Goal: Task Accomplishment & Management: Manage account settings

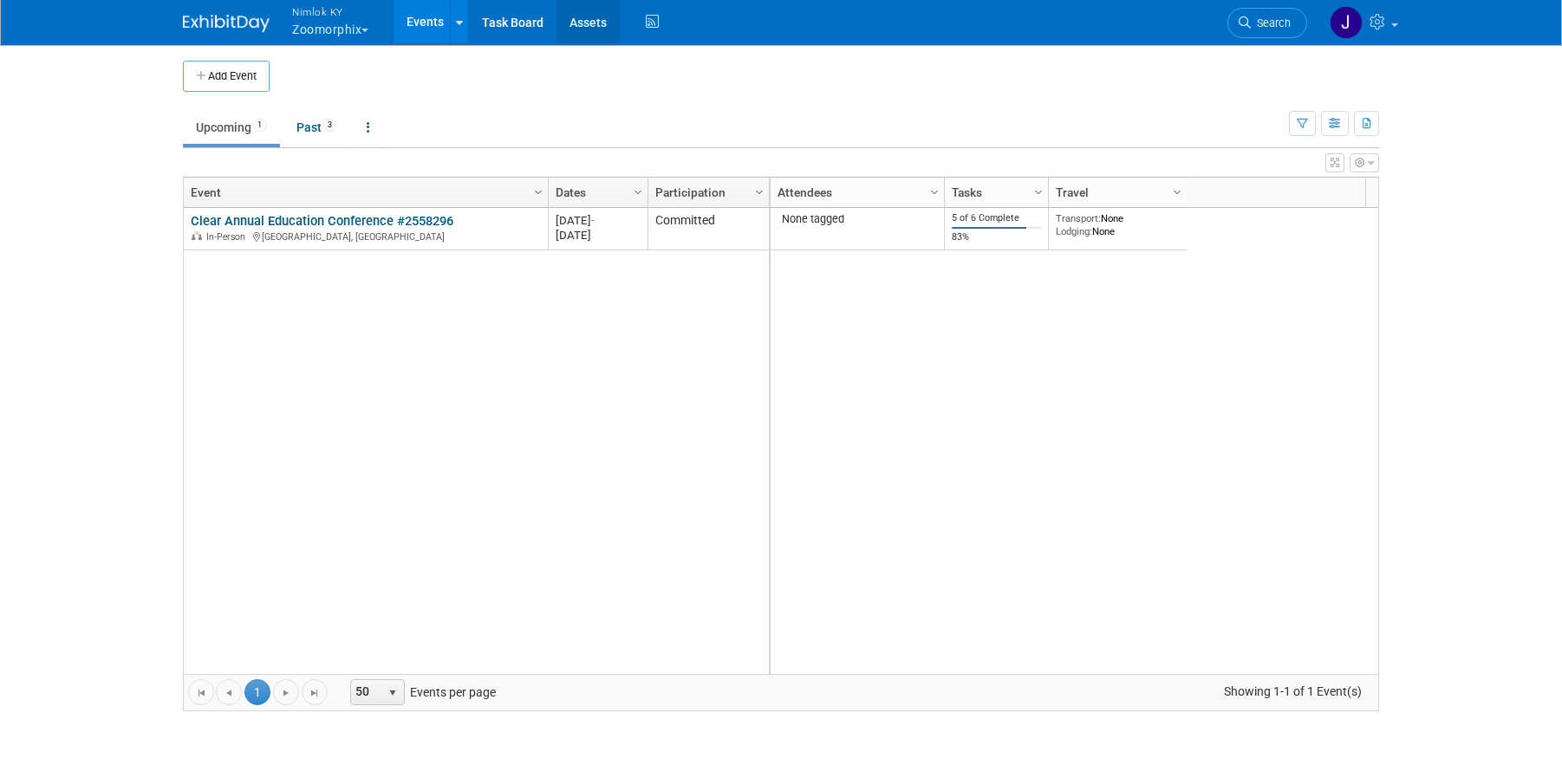
click at [577, 38] on link "Assets" at bounding box center [588, 21] width 63 height 44
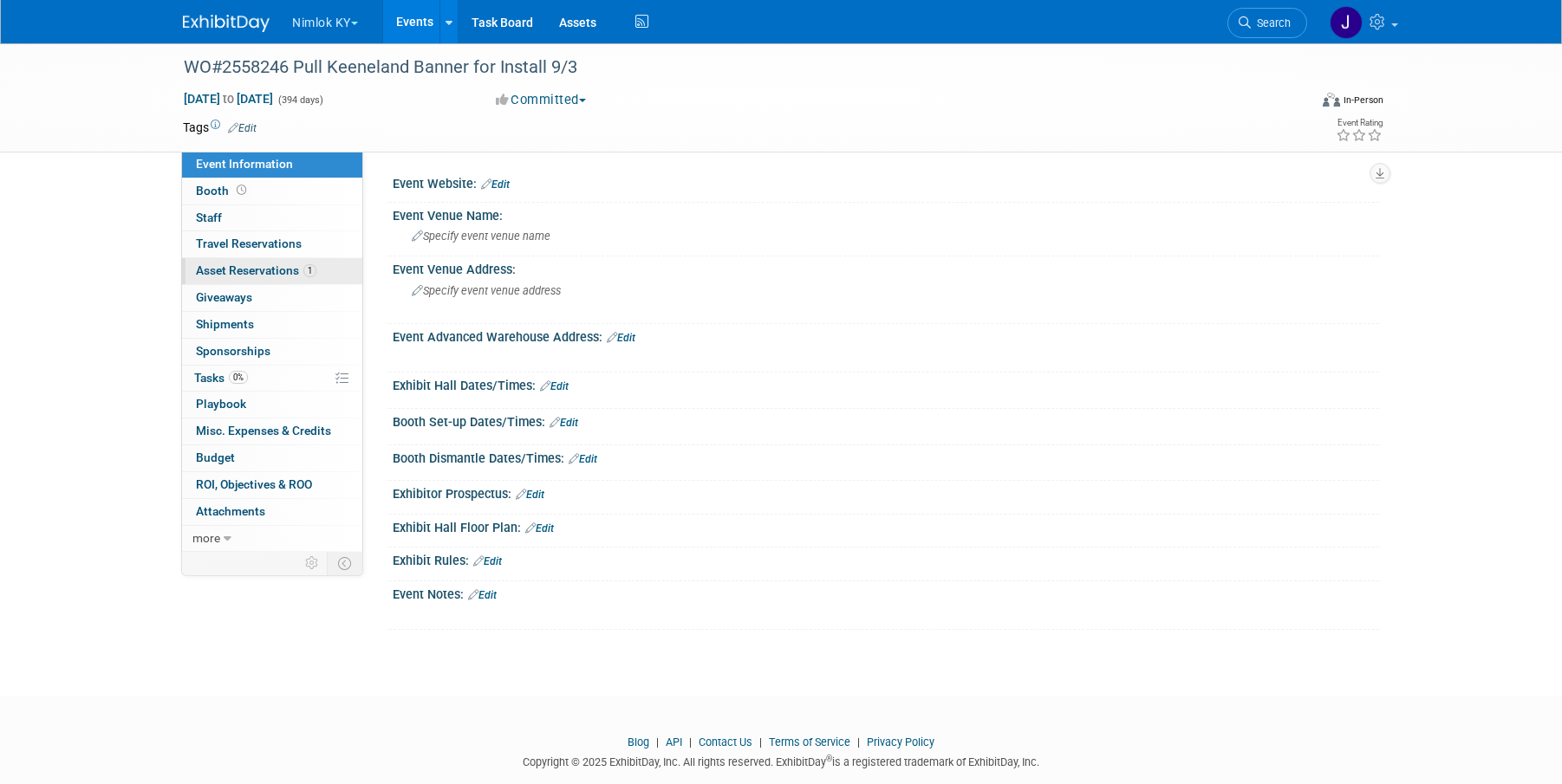
click at [278, 272] on span "Asset Reservations 1" at bounding box center [256, 270] width 121 height 14
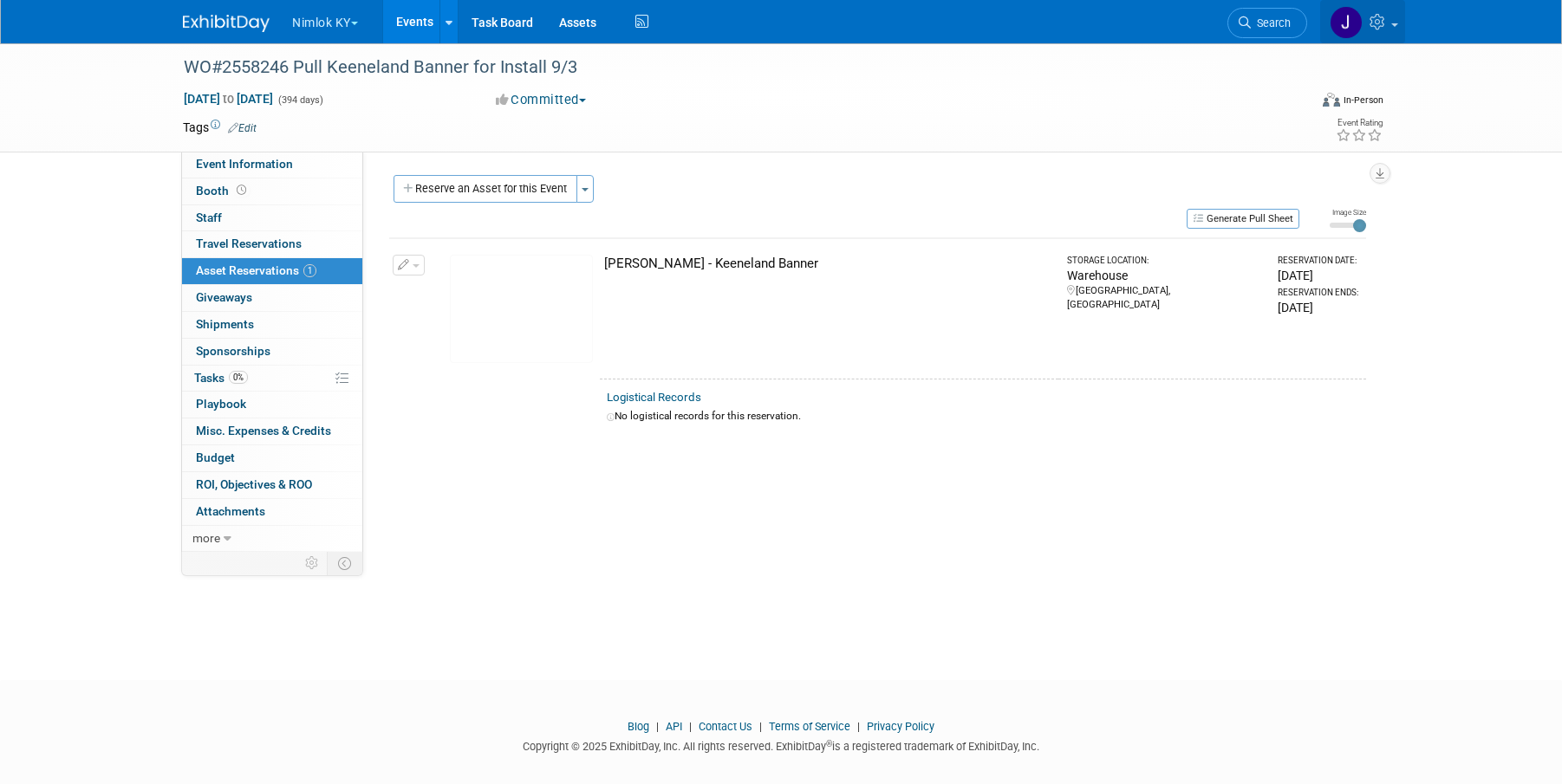
click at [1387, 29] on icon at bounding box center [1379, 21] width 19 height 16
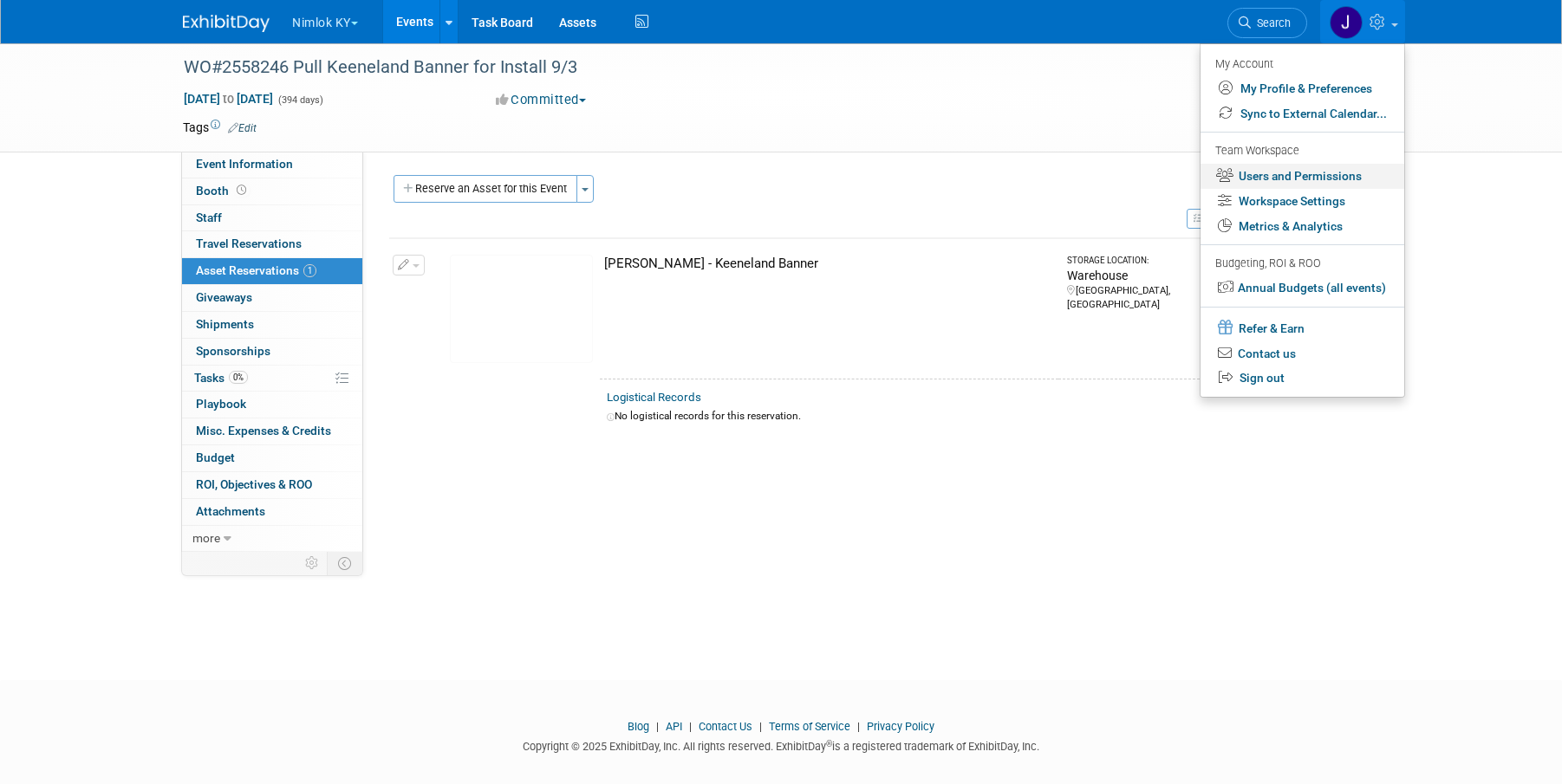
click at [1349, 173] on link "Users and Permissions" at bounding box center [1303, 176] width 204 height 25
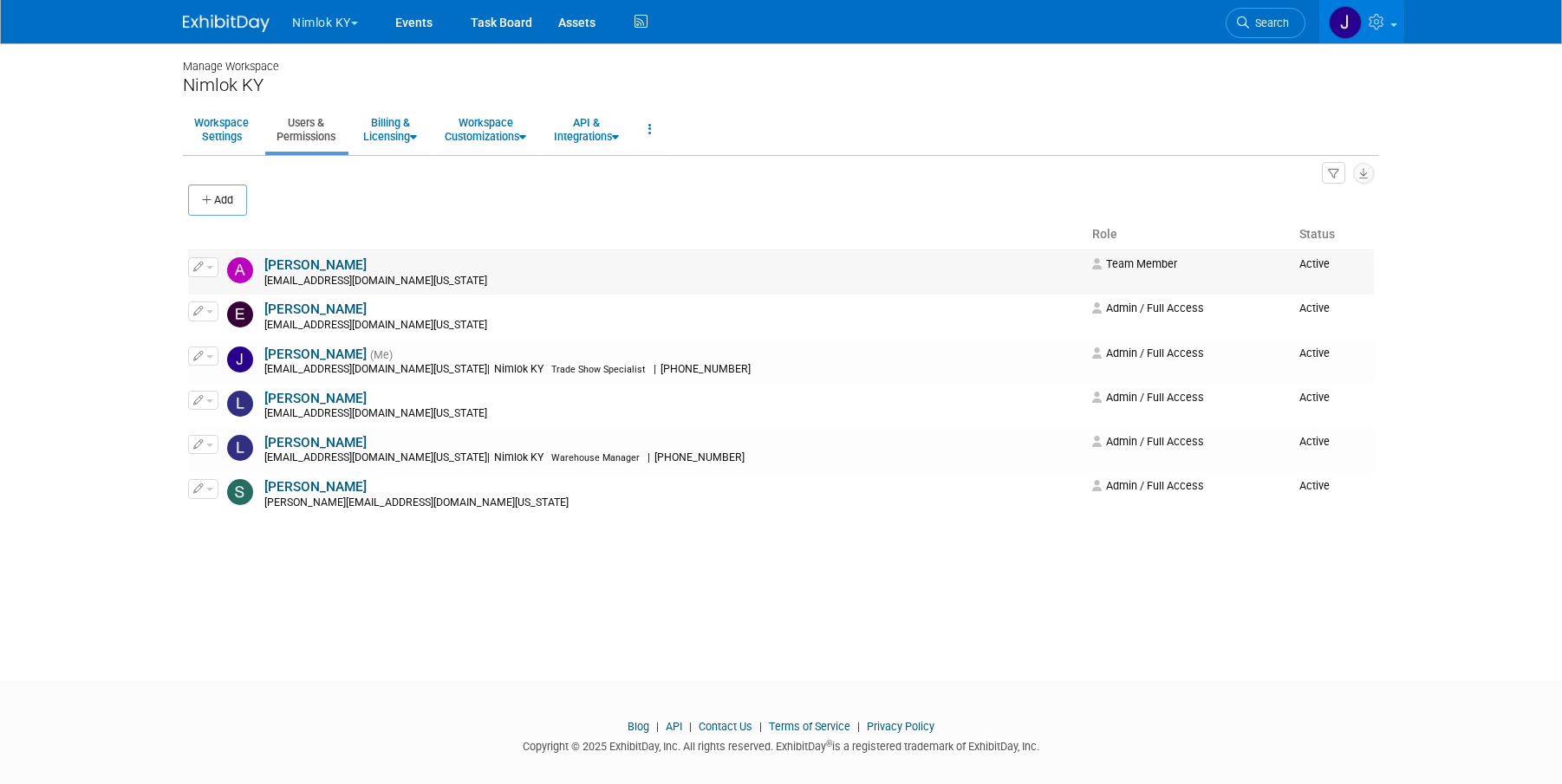
click at [211, 271] on button "button" at bounding box center [203, 266] width 31 height 19
click at [245, 298] on link "Edit" at bounding box center [258, 295] width 137 height 24
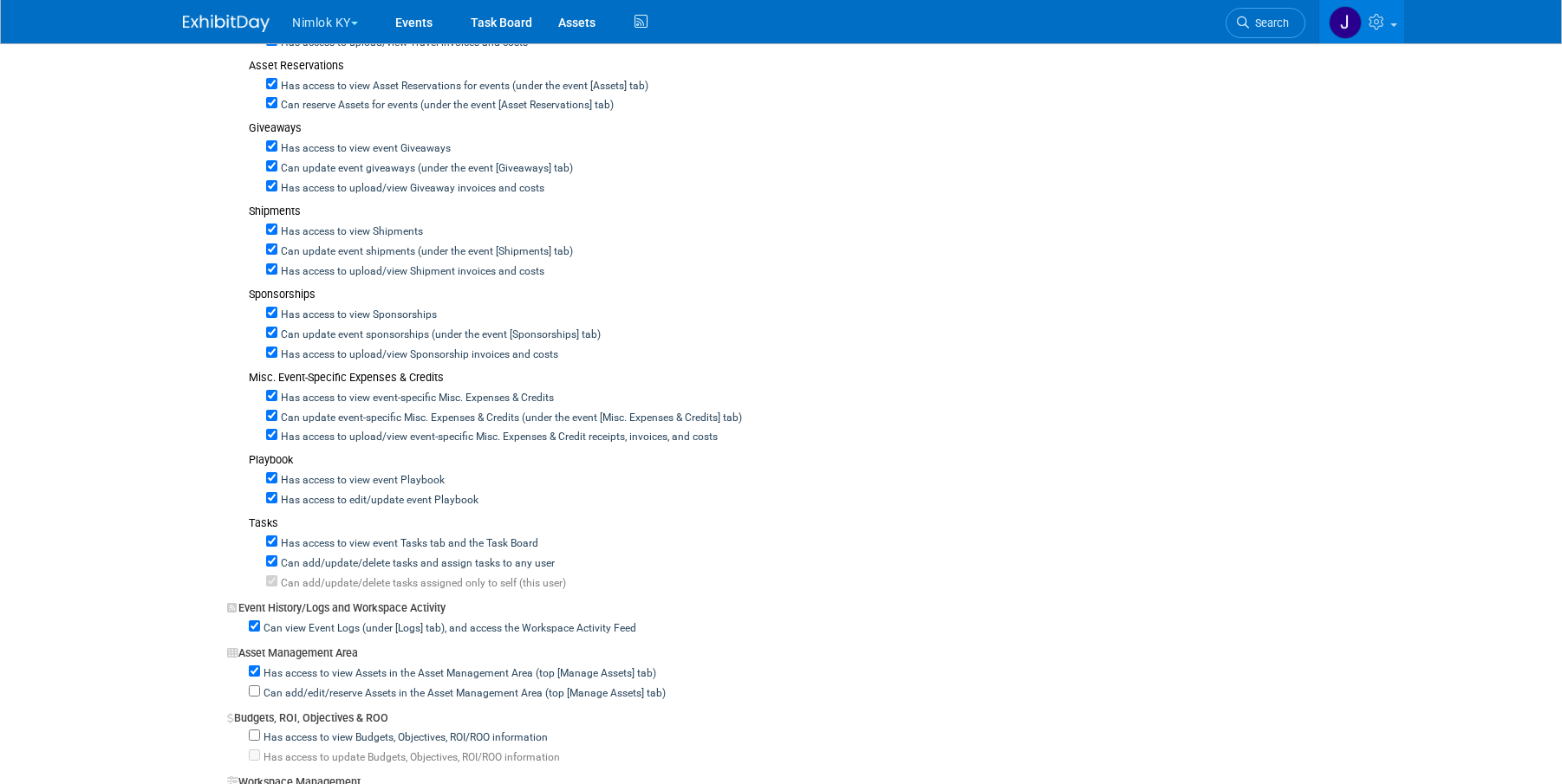
scroll to position [956, 0]
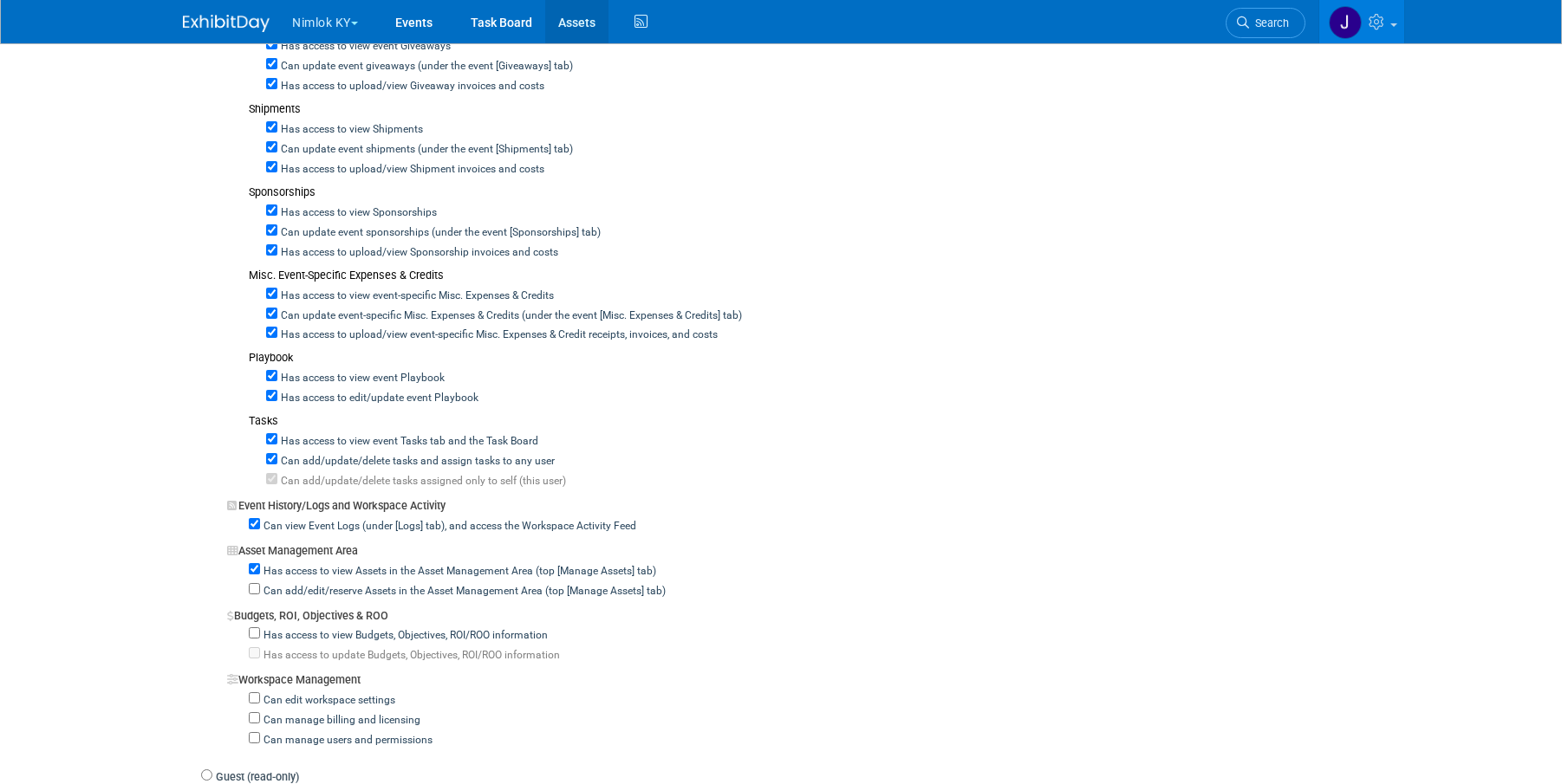
click at [580, 24] on link "Assets" at bounding box center [577, 21] width 63 height 44
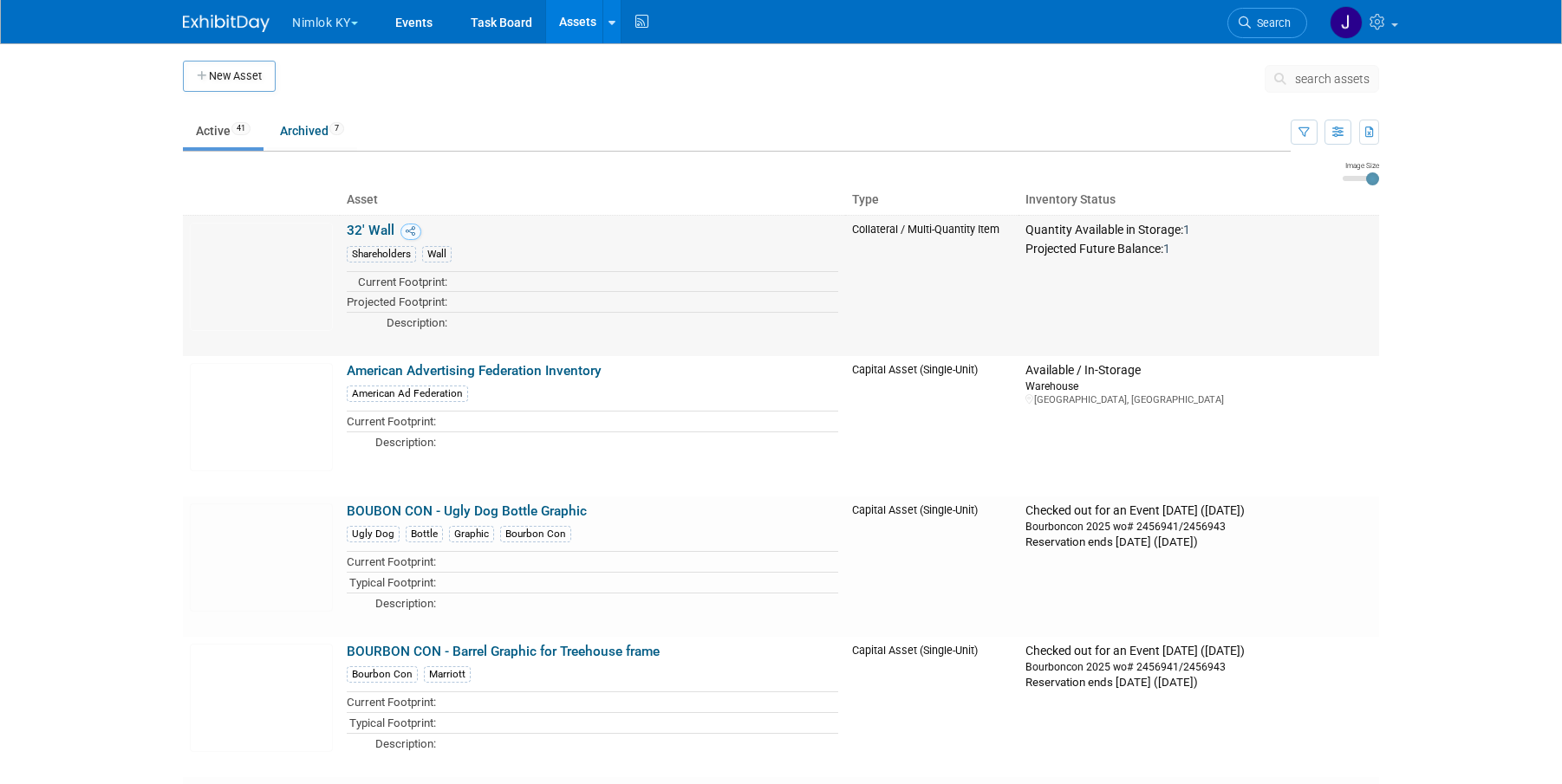
click at [362, 227] on link "32' Wall" at bounding box center [370, 230] width 47 height 16
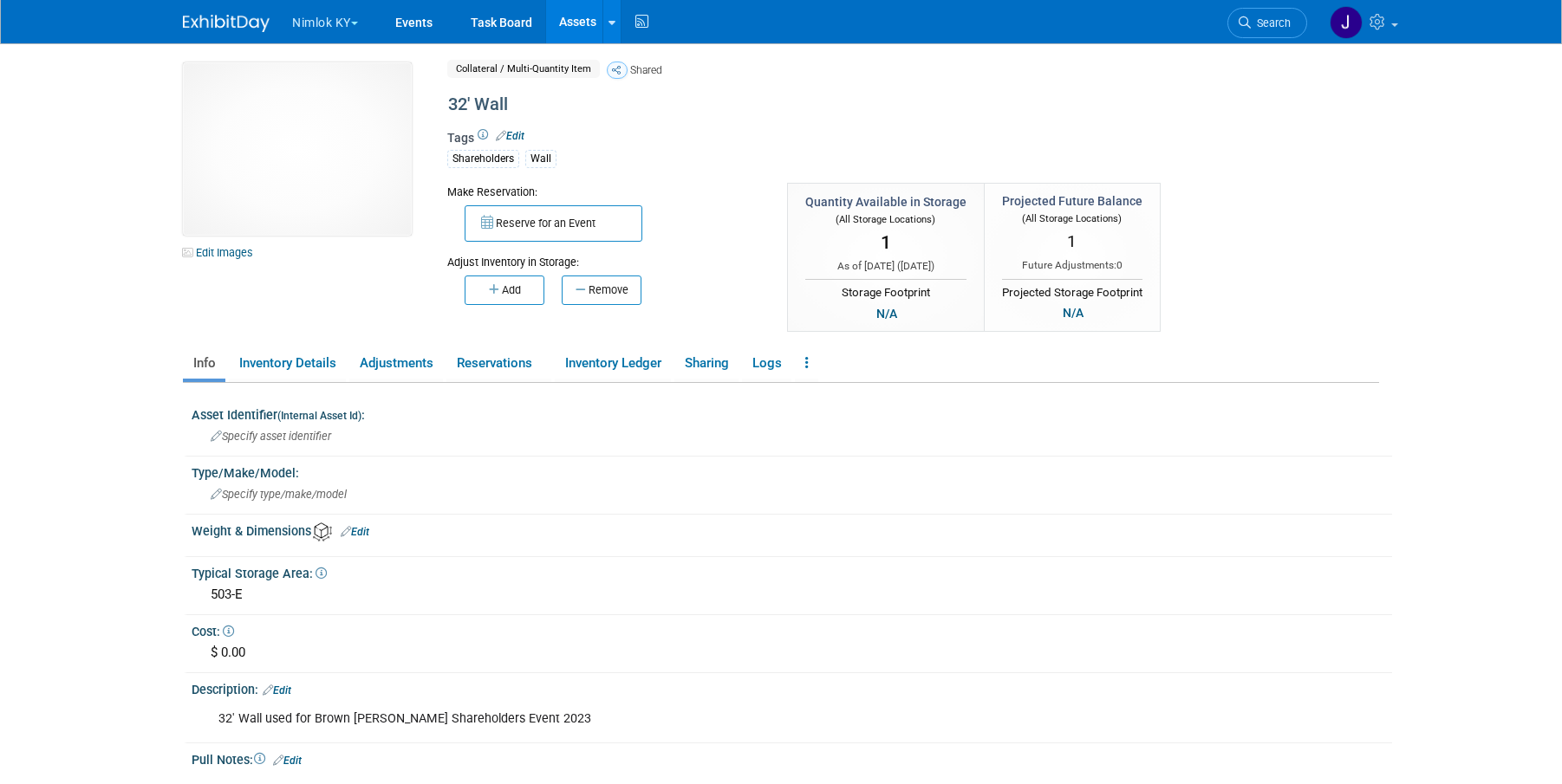
scroll to position [4, 0]
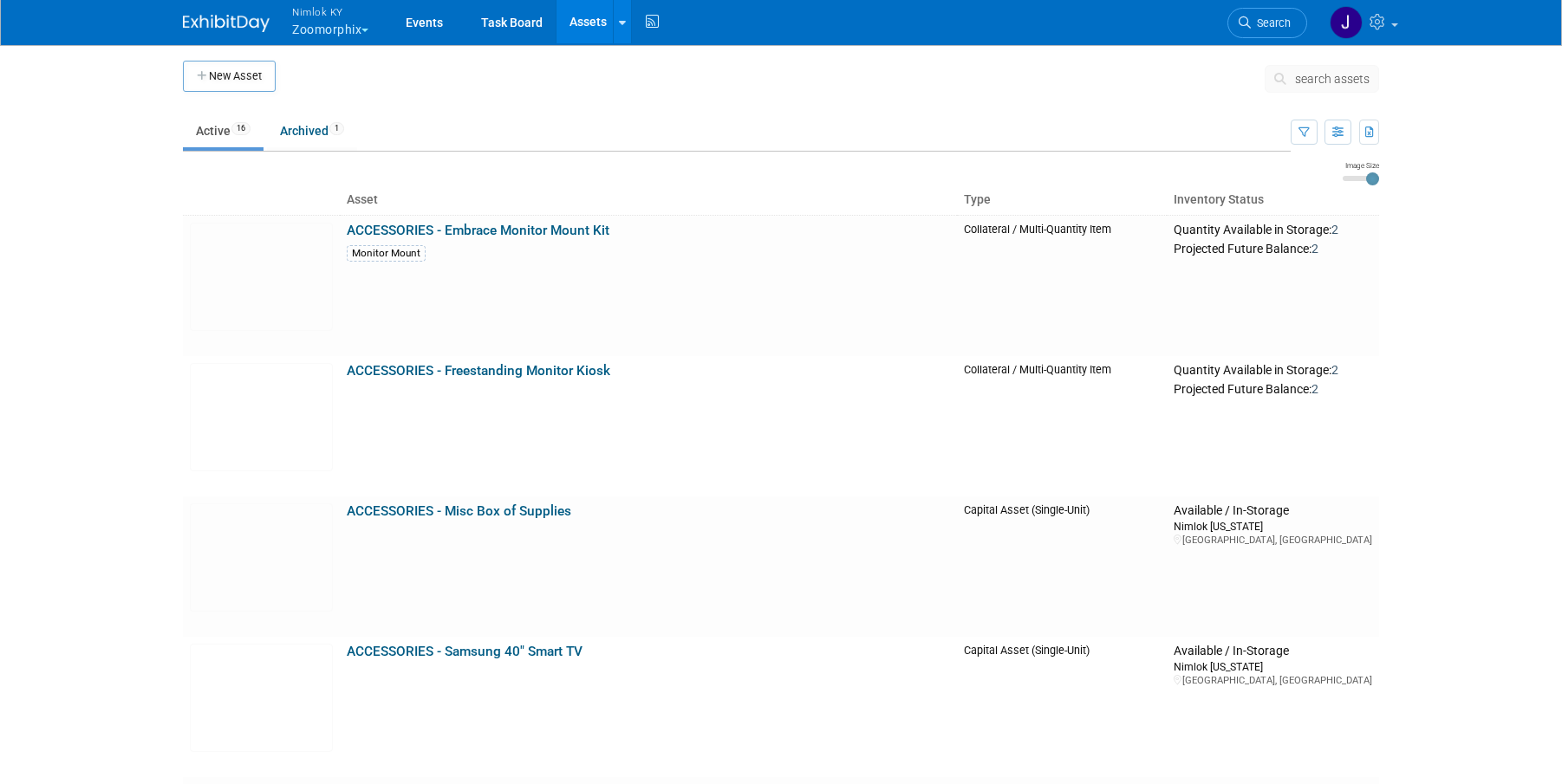
click at [478, 237] on link "ACCESSORIES - Embrace Monitor Mount Kit" at bounding box center [478, 230] width 263 height 16
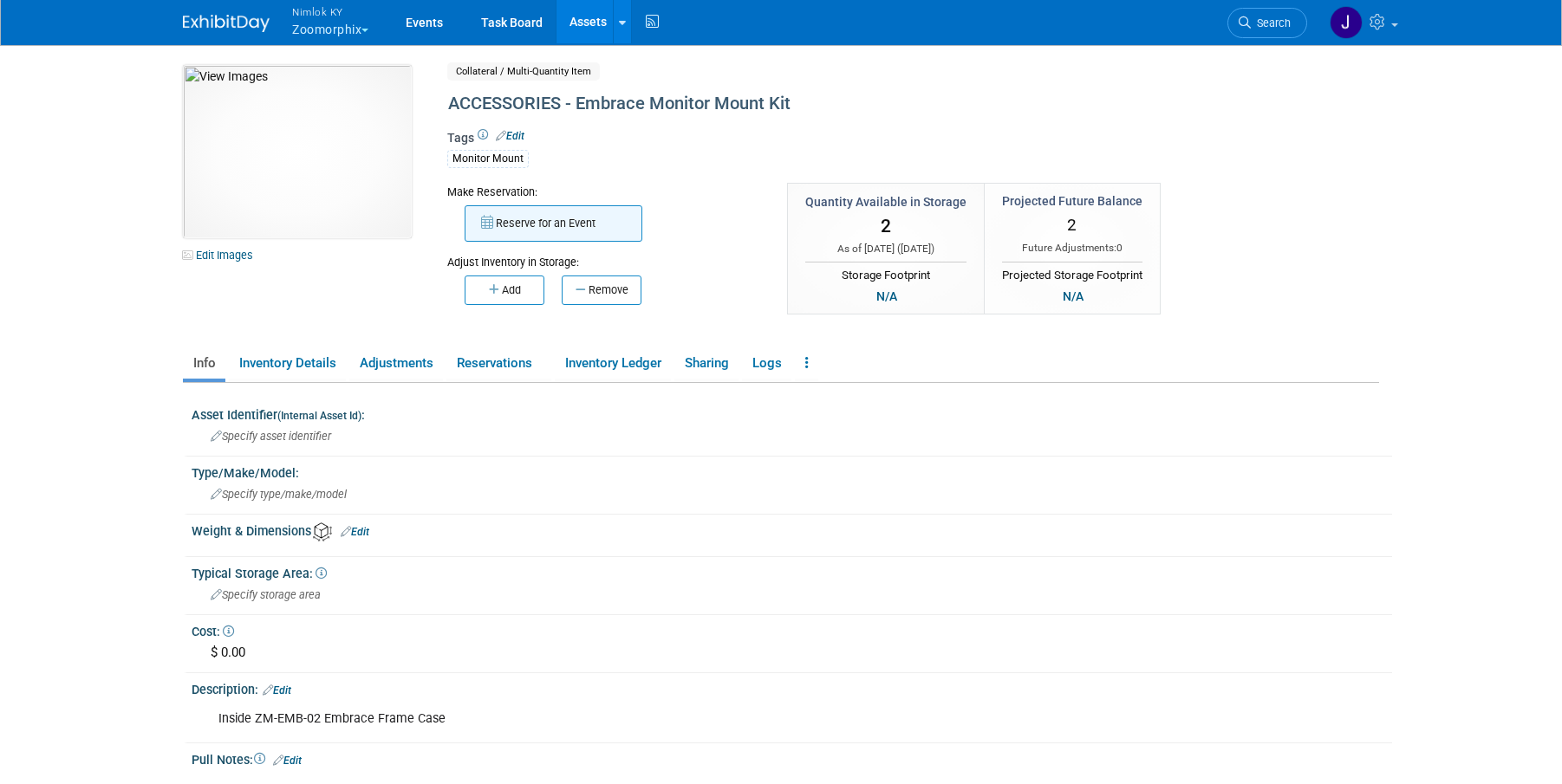
click at [566, 220] on button "Reserve for an Event" at bounding box center [553, 223] width 177 height 36
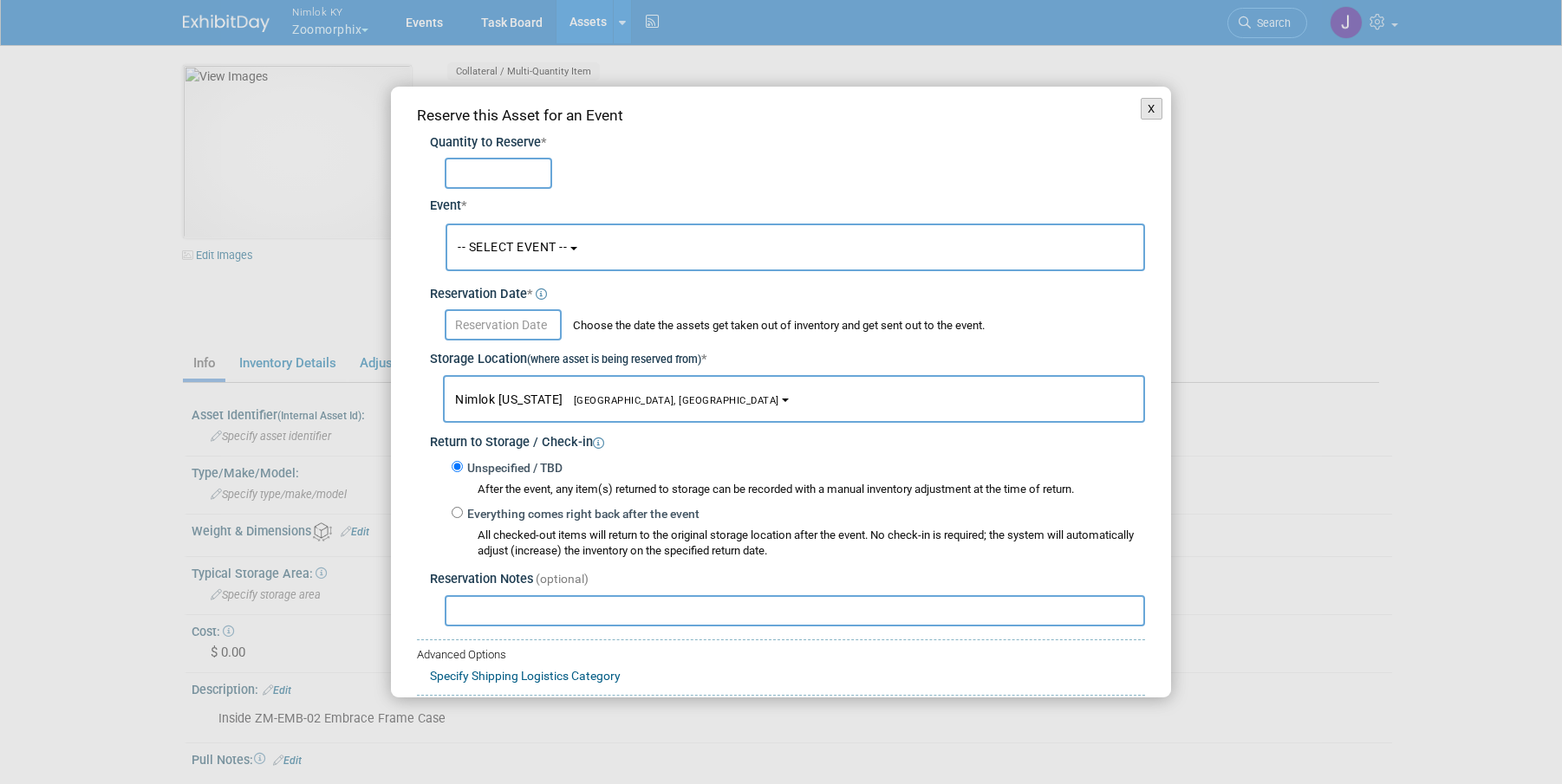
click at [1141, 102] on button "X" at bounding box center [1151, 109] width 21 height 22
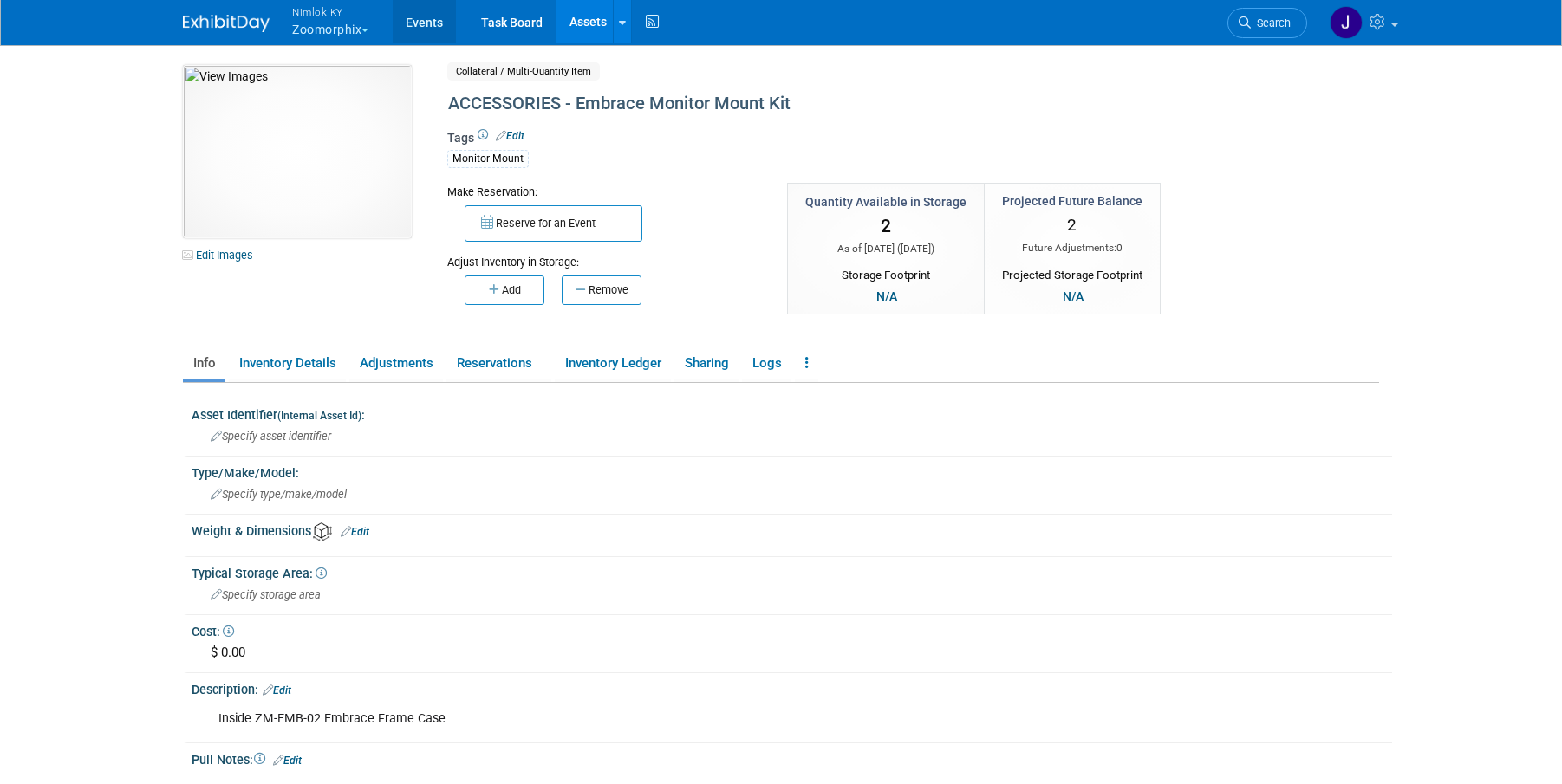
click at [415, 20] on link "Events" at bounding box center [424, 21] width 63 height 44
